Goal: Task Accomplishment & Management: Use online tool/utility

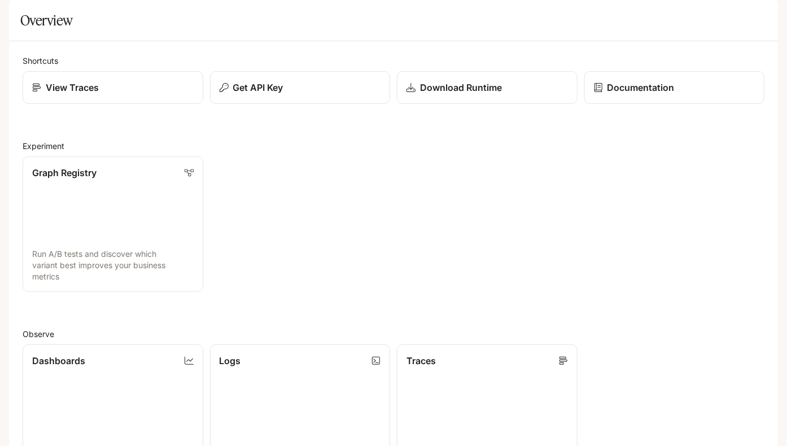
click at [405, 219] on div "Graph Registry Run A/B tests and discover which variant best improves your busi…" at bounding box center [390, 221] width 749 height 142
click at [418, 419] on link "Traces Trace request flows and performance" at bounding box center [487, 411] width 182 height 137
